Goal: Task Accomplishment & Management: Manage account settings

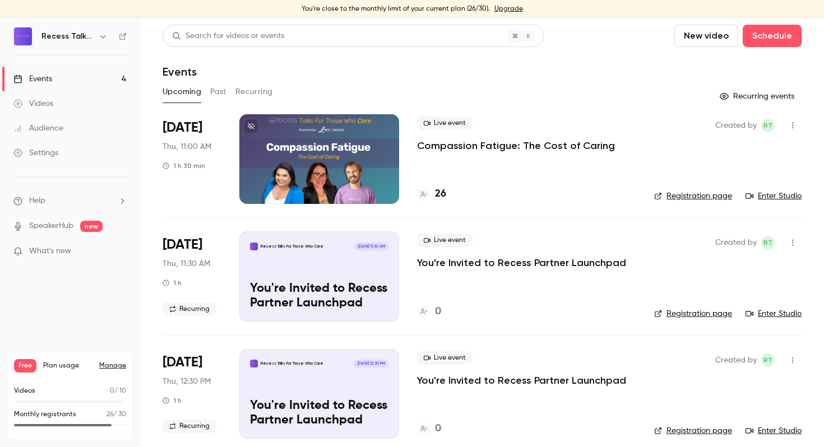
click at [524, 142] on p "Compassion Fatigue: The Cost of Caring" at bounding box center [516, 145] width 198 height 13
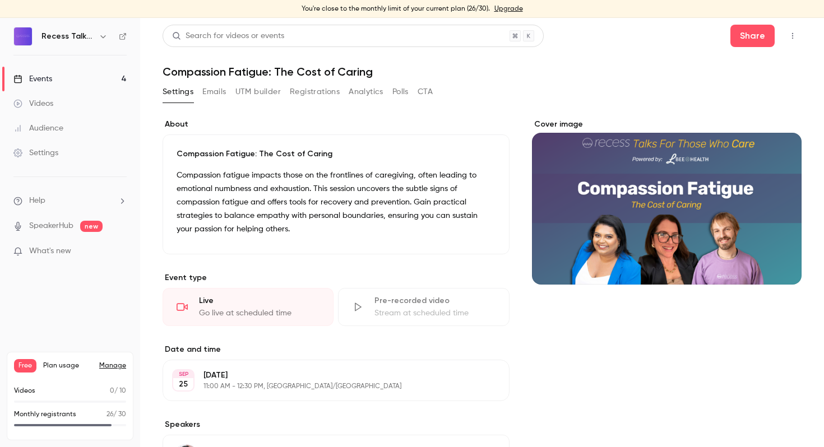
click at [318, 86] on button "Registrations" at bounding box center [315, 92] width 50 height 18
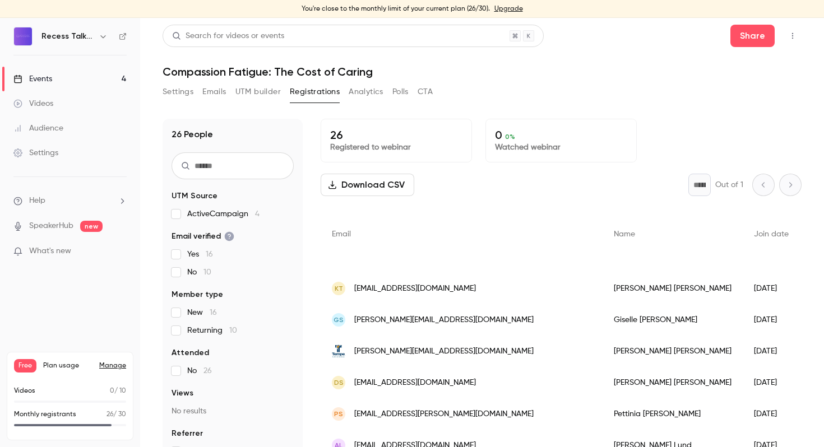
click at [506, 8] on link "Upgrade" at bounding box center [509, 8] width 29 height 9
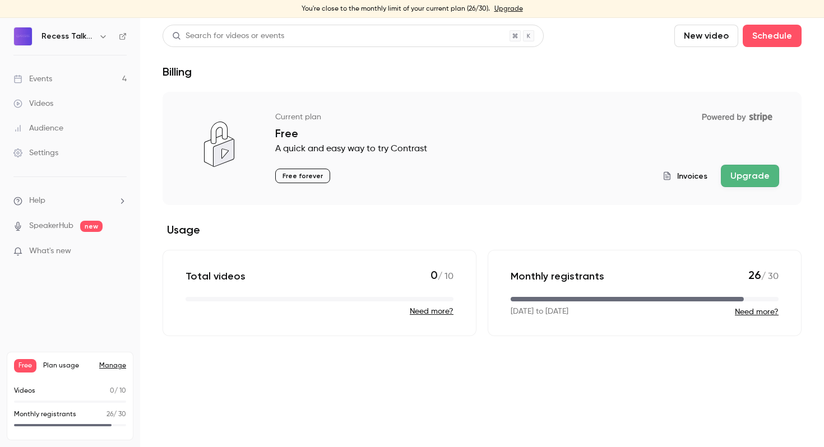
click at [69, 80] on link "Events 4" at bounding box center [70, 79] width 140 height 25
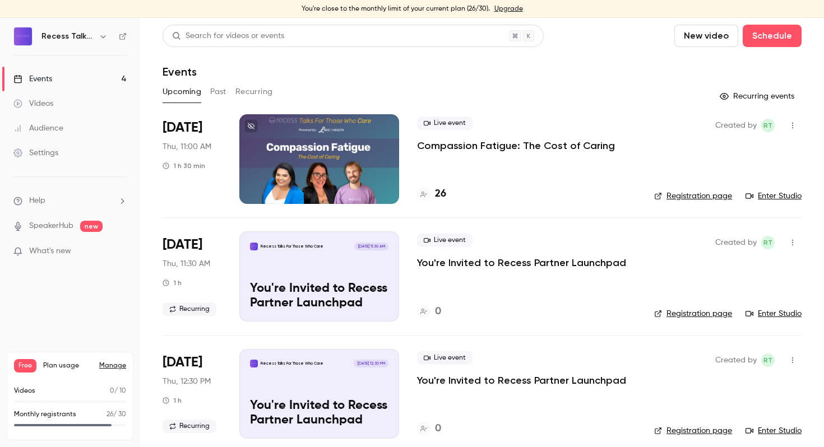
click at [496, 147] on p "Compassion Fatigue: The Cost of Caring" at bounding box center [516, 145] width 198 height 13
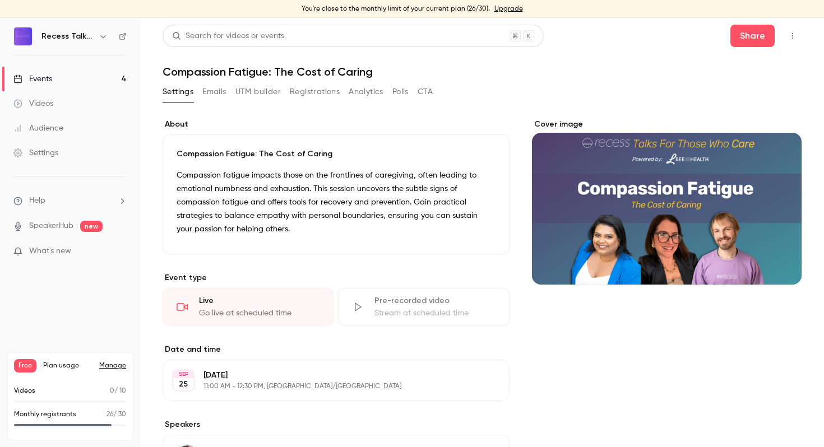
click at [317, 93] on button "Registrations" at bounding box center [315, 92] width 50 height 18
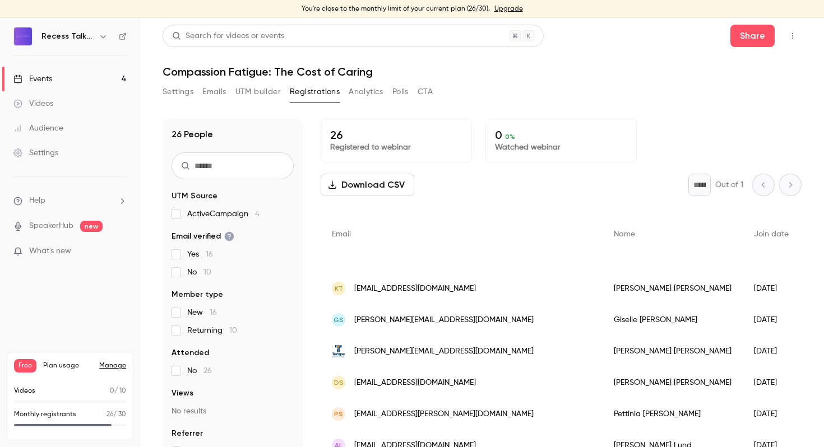
click at [316, 87] on button "Registrations" at bounding box center [315, 92] width 50 height 18
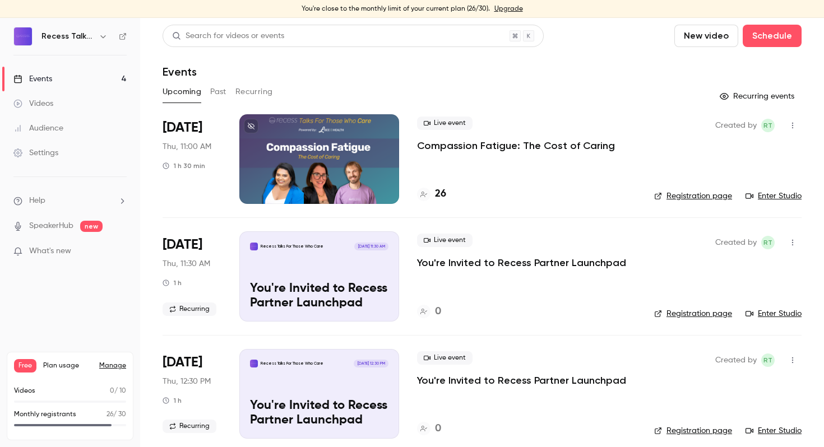
click at [516, 146] on p "Compassion Fatigue: The Cost of Caring" at bounding box center [516, 145] width 198 height 13
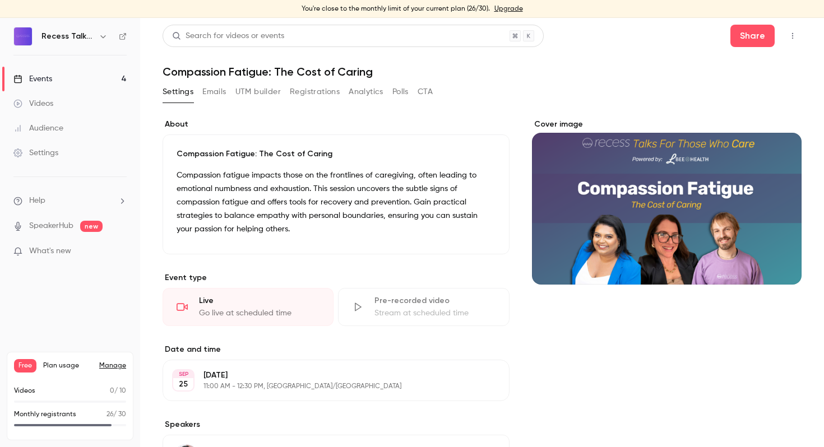
click at [507, 5] on link "Upgrade" at bounding box center [509, 8] width 29 height 9
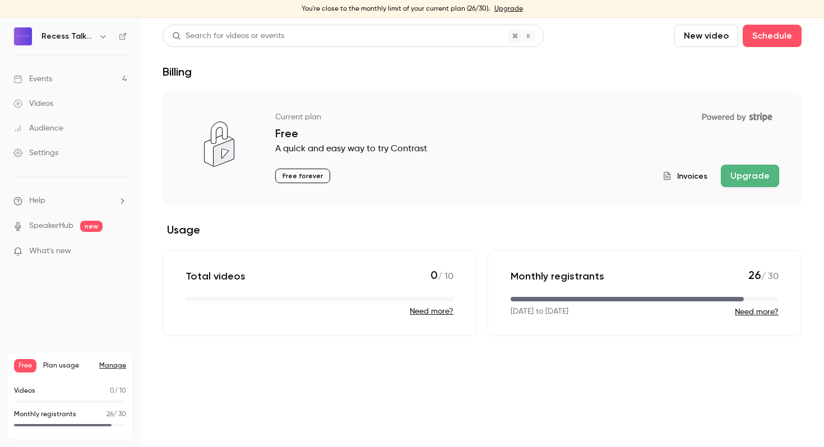
click at [755, 181] on button "Upgrade" at bounding box center [750, 176] width 58 height 22
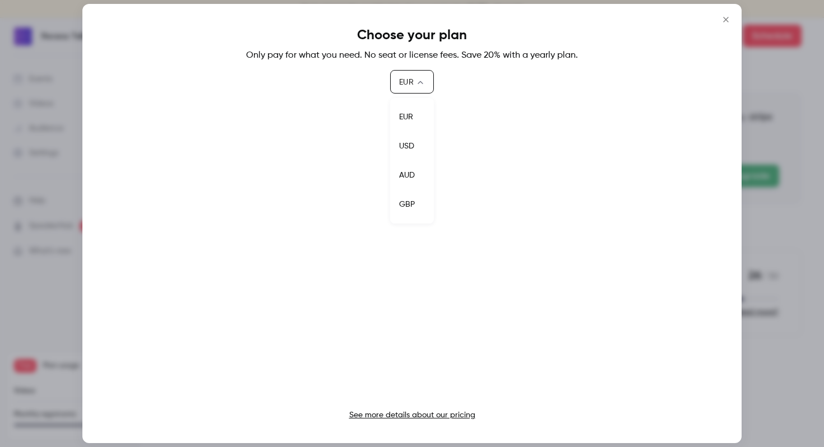
click at [416, 86] on body "You're close to the monthly limit of your current plan (26/30). Upgrade Recess …" at bounding box center [412, 233] width 824 height 430
click at [412, 140] on li "USD" at bounding box center [412, 146] width 44 height 29
type input "***"
click at [423, 415] on link "See more details about our pricing" at bounding box center [412, 416] width 126 height 8
